Goal: Transaction & Acquisition: Purchase product/service

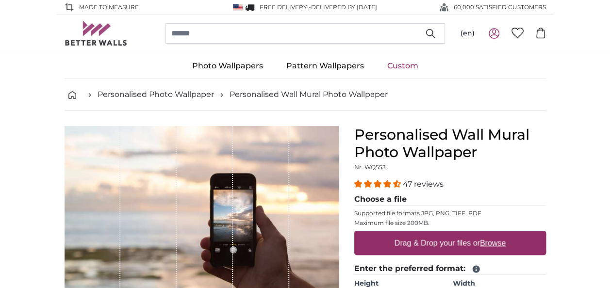
click at [491, 242] on u "Browse" at bounding box center [493, 243] width 26 height 8
click at [491, 234] on input "Drag & Drop your files or Browse" at bounding box center [450, 232] width 192 height 3
click at [489, 242] on u "Browse" at bounding box center [493, 243] width 26 height 8
click at [489, 234] on input "Drag & Drop your files or Browse" at bounding box center [450, 232] width 192 height 3
type input "**********"
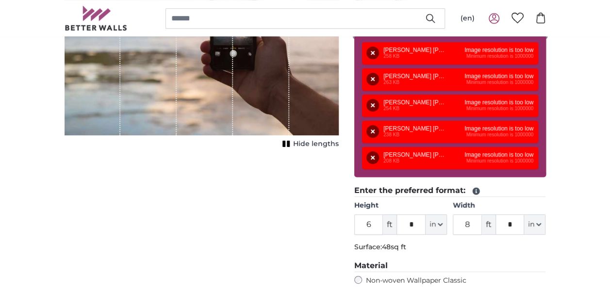
scroll to position [223, 0]
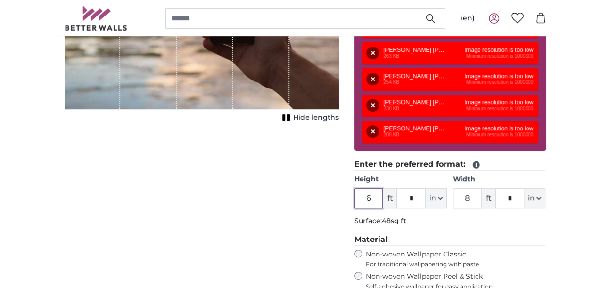
click at [374, 198] on input "6" at bounding box center [368, 198] width 29 height 20
type input "7"
click at [413, 196] on input "*" at bounding box center [410, 198] width 29 height 20
type input "*"
click at [469, 196] on input "8" at bounding box center [467, 198] width 29 height 20
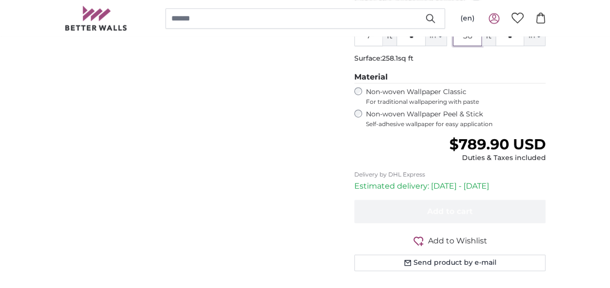
scroll to position [386, 0]
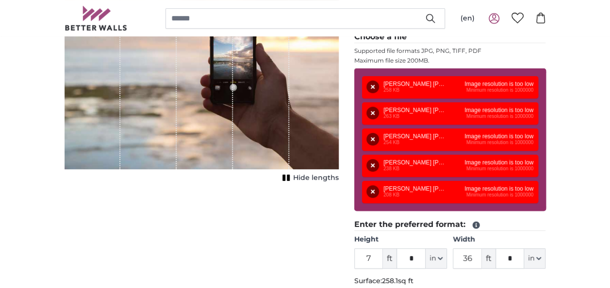
scroll to position [156, 0]
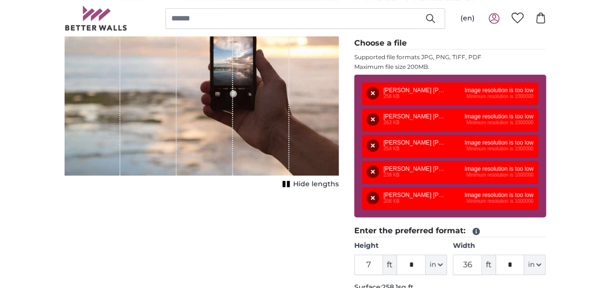
click at [435, 90] on div "Remove Retry Remove Upload Cancel Retry Remove [PERSON_NAME] [PERSON_NAME] 1.jp…" at bounding box center [450, 93] width 176 height 22
click at [374, 266] on input "7" at bounding box center [368, 265] width 29 height 20
click at [267, 244] on div "Cancel Crop image Hide lengths" at bounding box center [202, 247] width 290 height 554
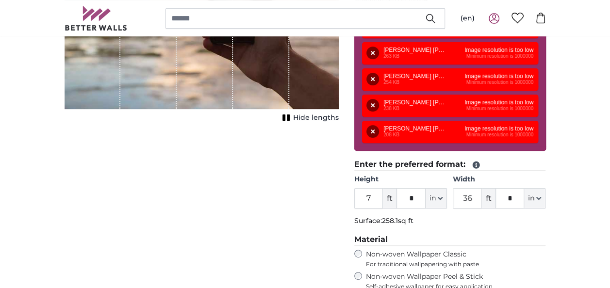
scroll to position [223, 0]
click at [472, 195] on input "36" at bounding box center [467, 198] width 29 height 20
type input "3"
type input "12"
click at [488, 230] on div "47 reviews Choose a file Supported file formats JPG, PNG, TIFF, PDF Maximum fil…" at bounding box center [450, 122] width 192 height 335
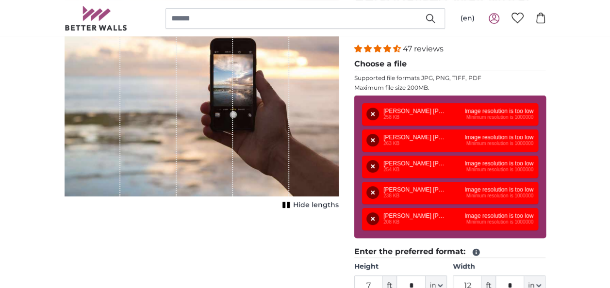
scroll to position [133, 0]
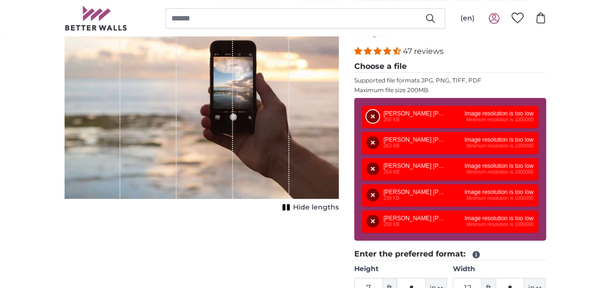
click at [374, 116] on button "Remove" at bounding box center [372, 116] width 13 height 13
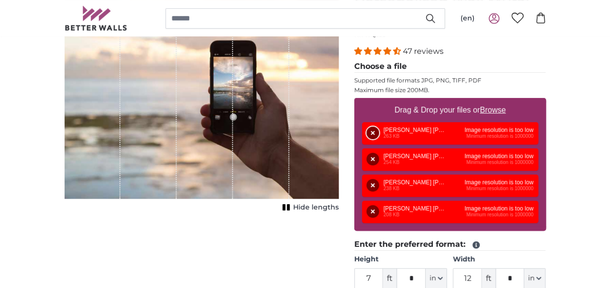
click at [372, 132] on button "Remove" at bounding box center [372, 133] width 13 height 13
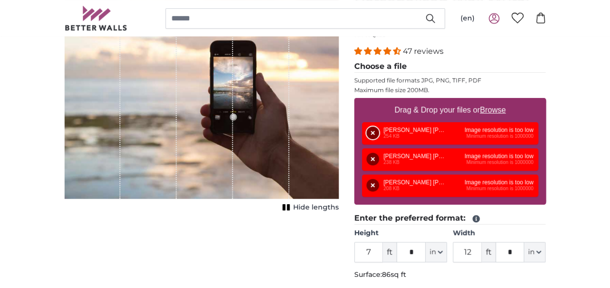
click at [371, 130] on button "Remove" at bounding box center [372, 133] width 13 height 13
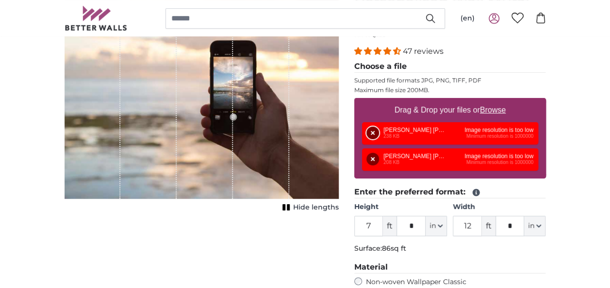
click at [371, 130] on button "Remove" at bounding box center [372, 133] width 13 height 13
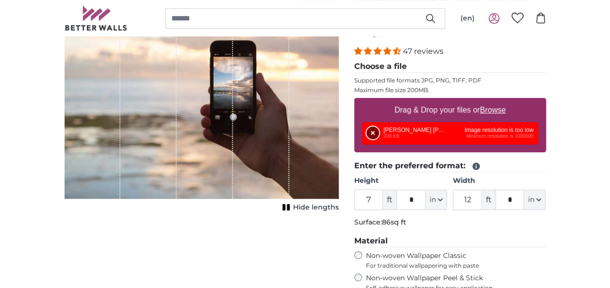
click at [370, 133] on button "Remove" at bounding box center [372, 133] width 13 height 13
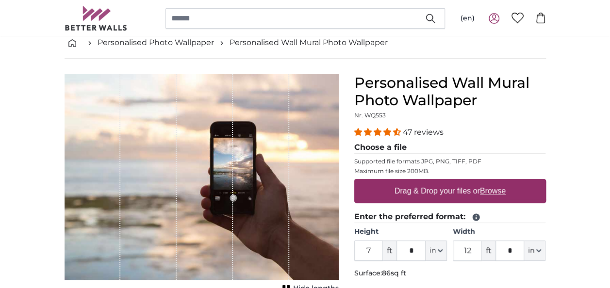
scroll to position [51, 0]
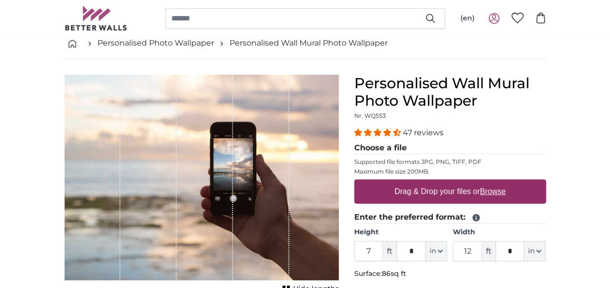
click at [491, 193] on u "Browse" at bounding box center [493, 191] width 26 height 8
click at [491, 182] on input "Drag & Drop your files or Browse" at bounding box center [450, 181] width 192 height 3
type input "**********"
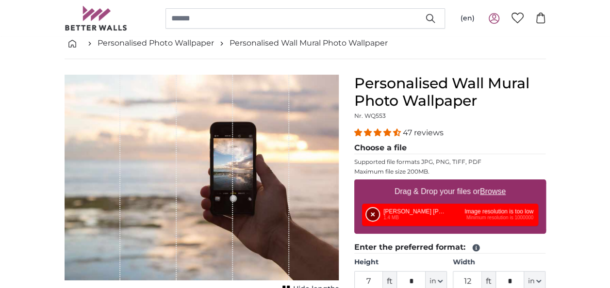
click at [374, 217] on button "Remove" at bounding box center [372, 214] width 13 height 13
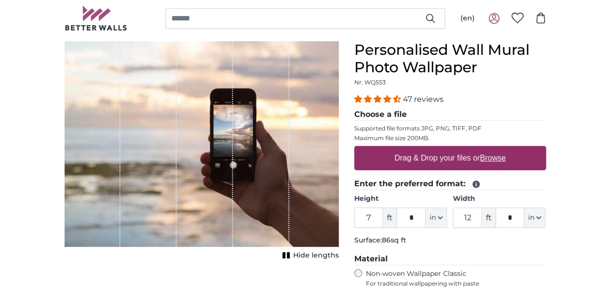
scroll to position [0, 0]
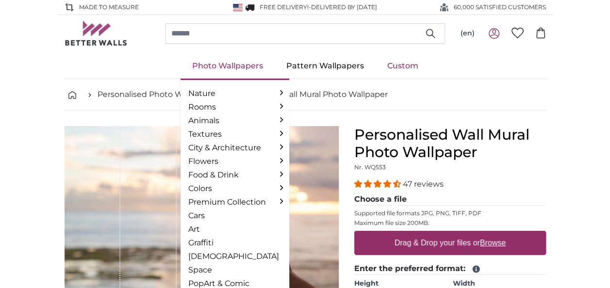
click at [247, 66] on link "Photo Wallpapers" at bounding box center [228, 65] width 94 height 25
